Goal: Find specific page/section: Find specific page/section

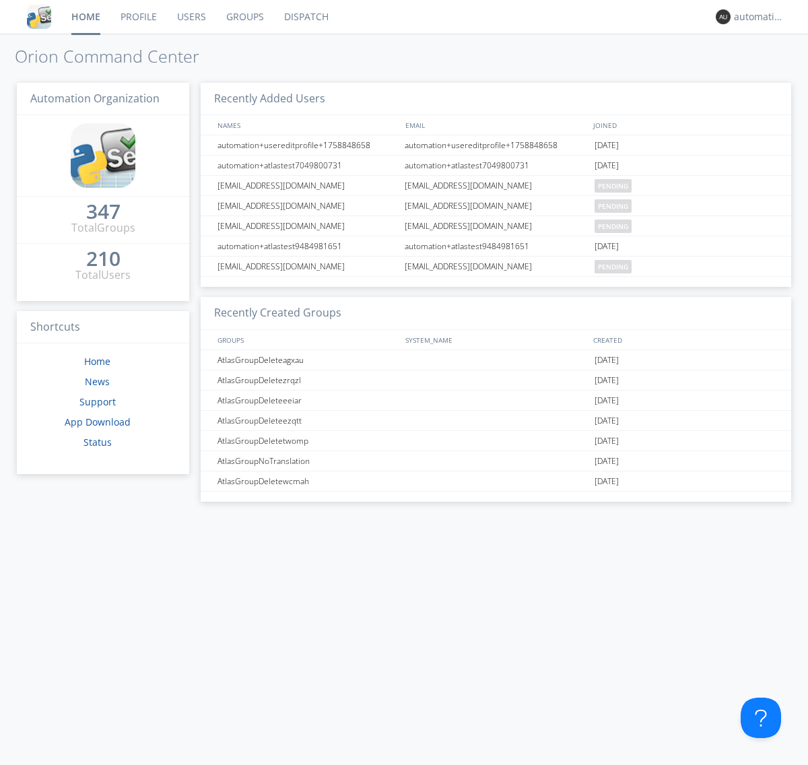
click at [305, 17] on link "Dispatch" at bounding box center [306, 17] width 65 height 34
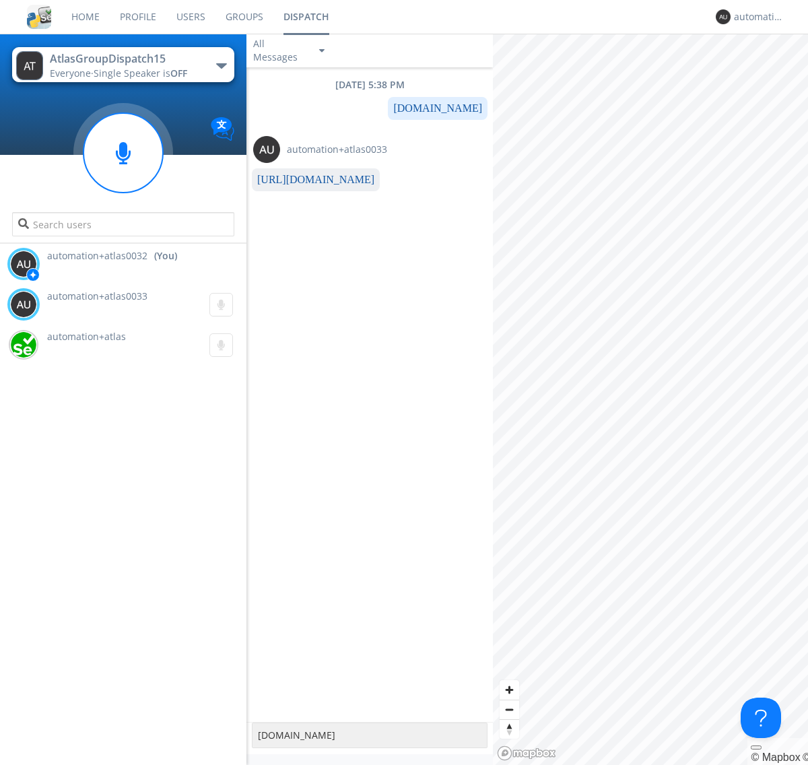
type textarea "[DOMAIN_NAME]"
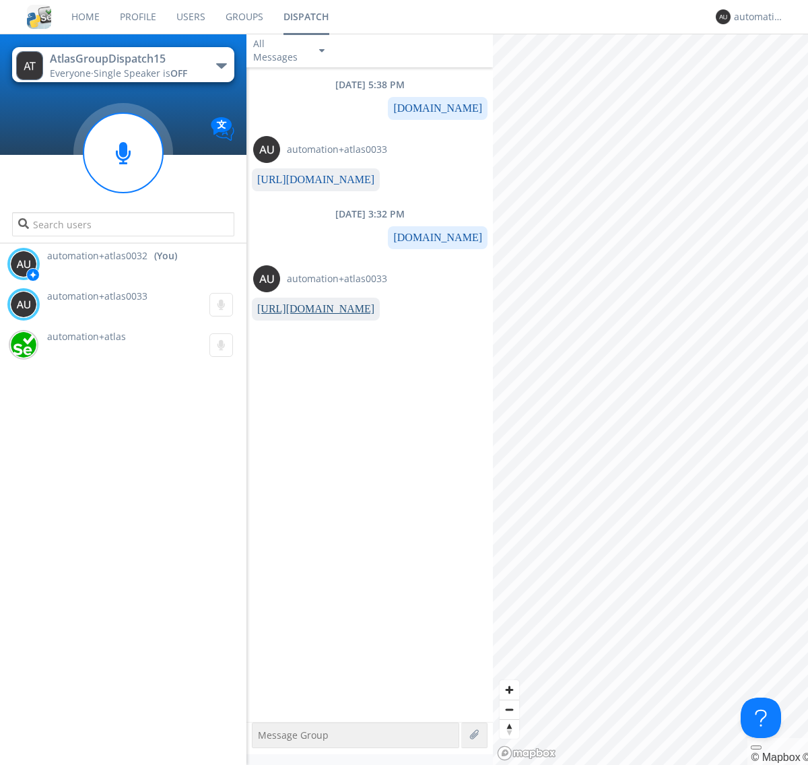
click at [310, 309] on link "[URL][DOMAIN_NAME]" at bounding box center [315, 308] width 117 height 11
click at [755, 17] on div "automation+atlas0032" at bounding box center [759, 16] width 50 height 13
